Goal: Contribute content: Add original content to the website for others to see

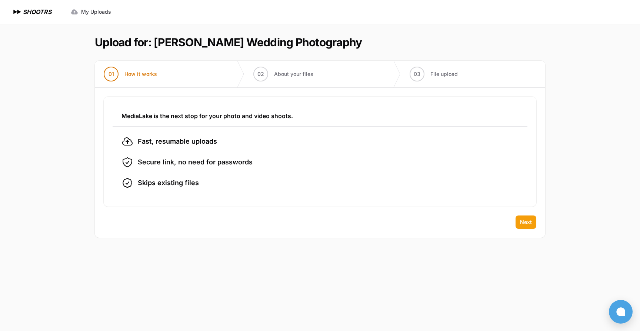
click at [519, 223] on button "Next" at bounding box center [526, 222] width 21 height 13
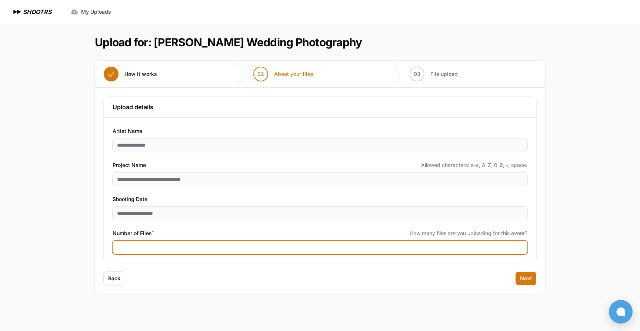
click at [117, 247] on input "Number of Files *" at bounding box center [320, 247] width 415 height 13
type input "****"
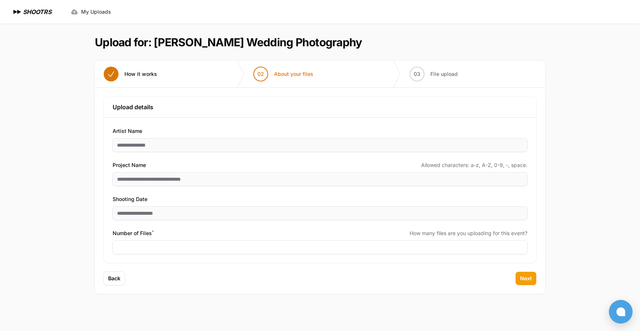
click at [532, 279] on span "Next" at bounding box center [526, 278] width 12 height 7
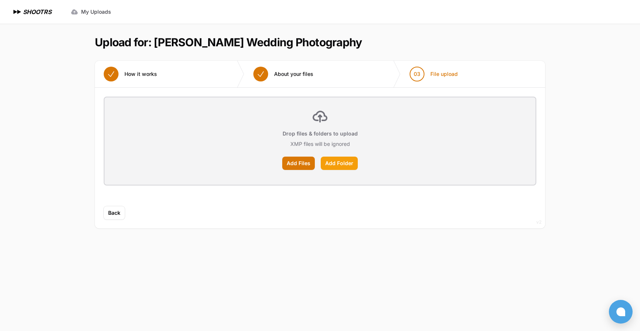
click at [328, 161] on label "Add Folder" at bounding box center [339, 163] width 37 height 13
click at [0, 0] on input "Add Folder" at bounding box center [0, 0] width 0 height 0
